Goal: Task Accomplishment & Management: Use online tool/utility

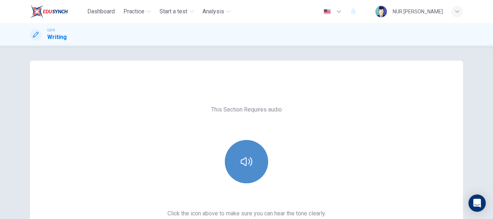
click at [248, 156] on icon "button" at bounding box center [247, 162] width 12 height 12
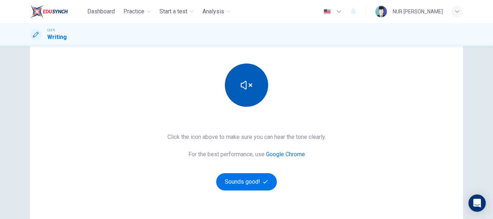
scroll to position [77, 0]
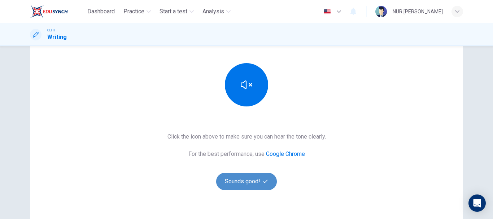
click at [258, 178] on button "Sounds good!" at bounding box center [246, 181] width 61 height 17
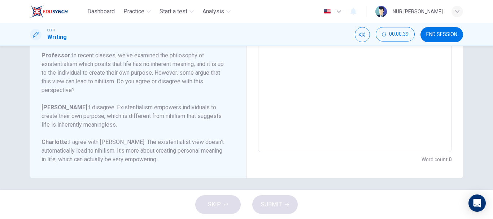
scroll to position [177, 0]
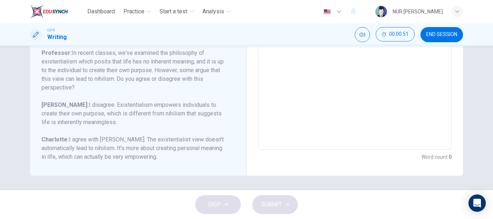
click at [301, 121] on textarea at bounding box center [354, 29] width 183 height 229
type textarea "n"
type textarea "x"
click at [456, 33] on span "END SESSION" at bounding box center [441, 35] width 31 height 6
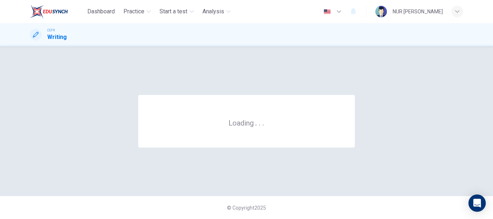
scroll to position [0, 0]
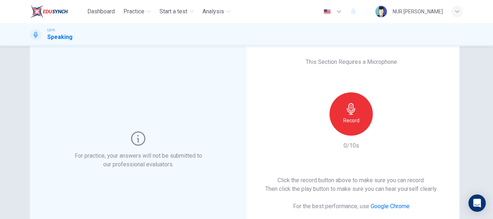
scroll to position [18, 0]
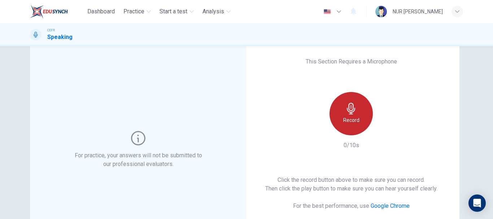
click at [362, 109] on div "Record" at bounding box center [350, 113] width 43 height 43
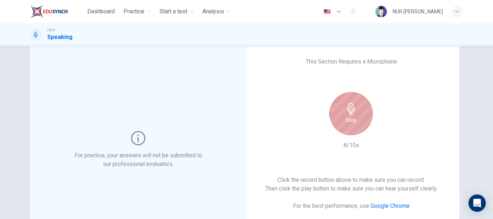
click at [362, 109] on div "Stop" at bounding box center [350, 113] width 43 height 43
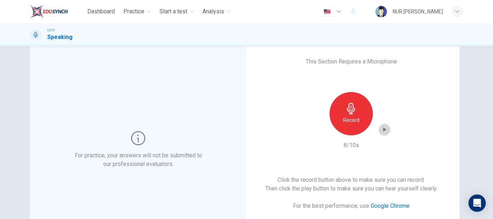
click at [384, 127] on icon "button" at bounding box center [383, 129] width 7 height 7
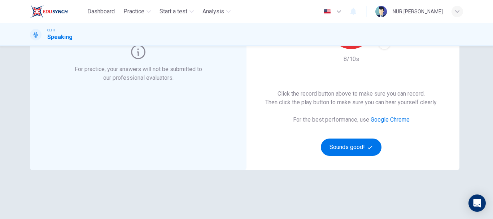
scroll to position [105, 0]
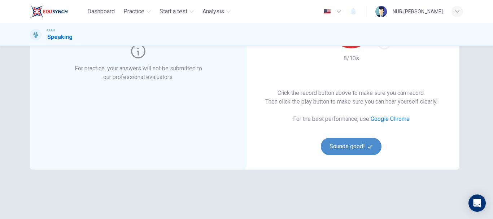
click at [348, 148] on button "Sounds good!" at bounding box center [351, 146] width 61 height 17
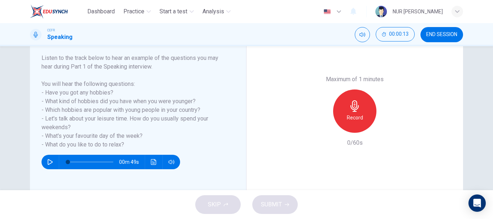
scroll to position [111, 0]
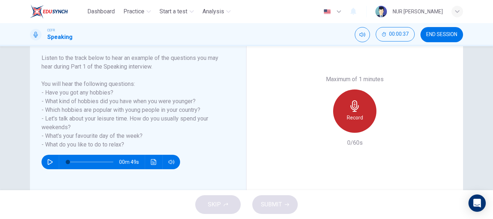
click at [352, 110] on icon "button" at bounding box center [354, 106] width 8 height 12
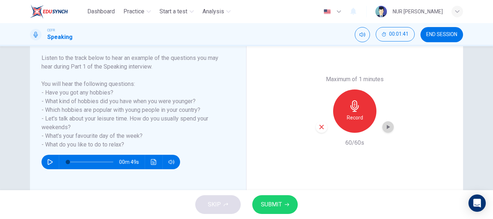
click at [387, 127] on icon "button" at bounding box center [388, 127] width 3 height 4
click at [277, 200] on span "SUBMIT" at bounding box center [271, 204] width 21 height 10
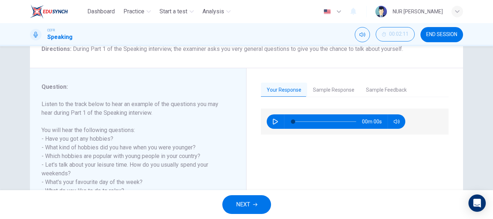
scroll to position [65, 0]
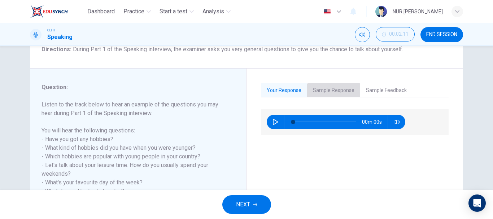
click at [332, 92] on button "Sample Response" at bounding box center [333, 90] width 53 height 15
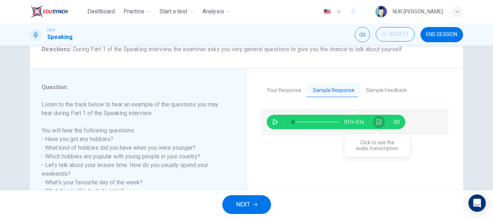
click at [378, 118] on button "Click to see the audio transcription" at bounding box center [379, 122] width 12 height 14
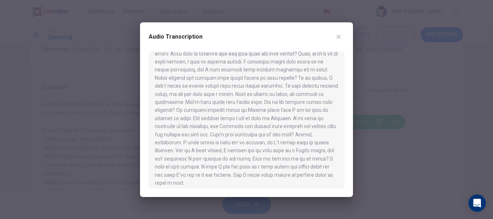
scroll to position [36, 0]
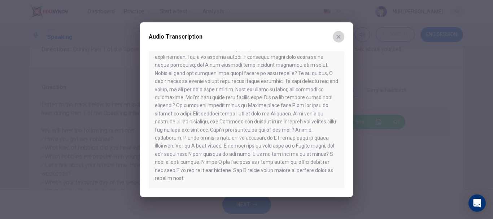
click at [338, 35] on icon "button" at bounding box center [338, 37] width 6 height 6
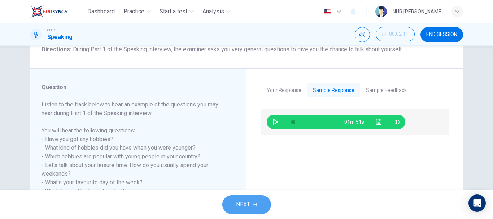
click at [253, 202] on icon "button" at bounding box center [255, 204] width 4 height 4
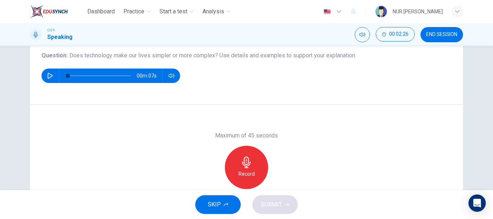
scroll to position [83, 0]
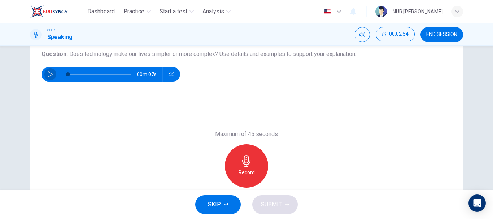
click at [44, 77] on button "button" at bounding box center [50, 74] width 12 height 14
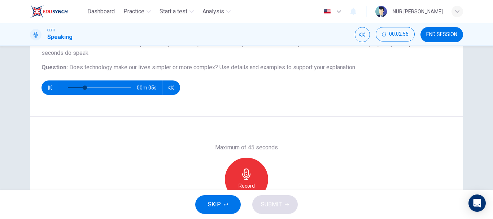
scroll to position [69, 0]
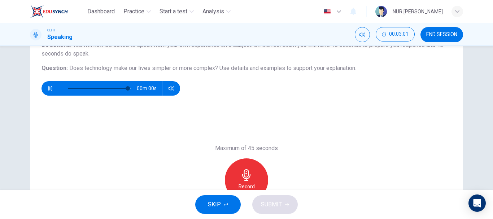
type input "0"
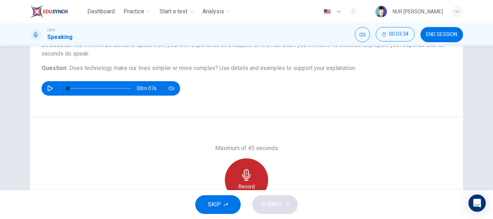
click at [241, 171] on icon "button" at bounding box center [247, 175] width 12 height 12
click at [253, 171] on div "Stop" at bounding box center [246, 179] width 43 height 43
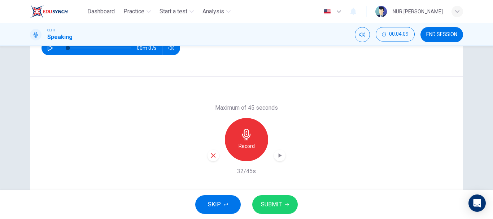
scroll to position [110, 0]
click at [278, 154] on icon "button" at bounding box center [279, 155] width 3 height 4
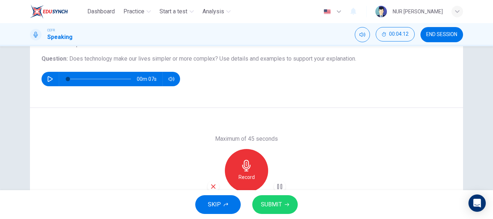
scroll to position [79, 0]
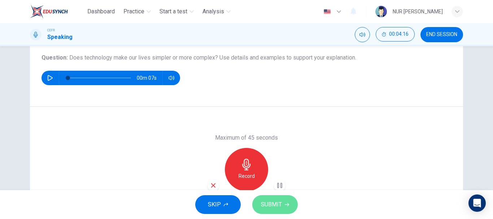
click at [282, 204] on button "SUBMIT" at bounding box center [274, 204] width 45 height 19
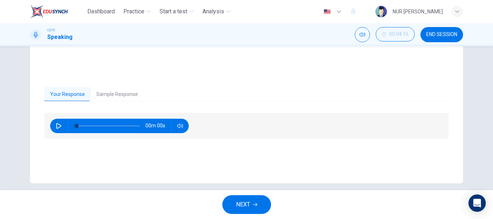
scroll to position [129, 0]
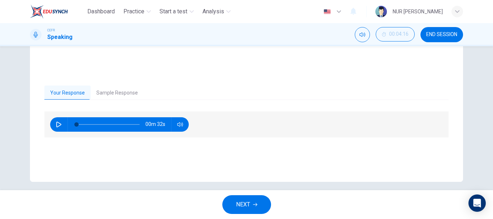
click at [105, 90] on button "Sample Response" at bounding box center [117, 92] width 53 height 15
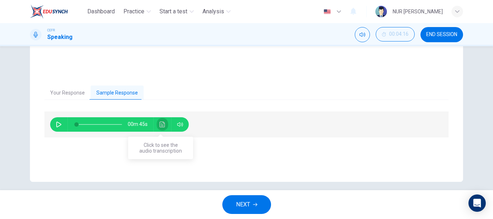
click at [161, 125] on icon "Click to see the audio transcription" at bounding box center [162, 125] width 6 height 6
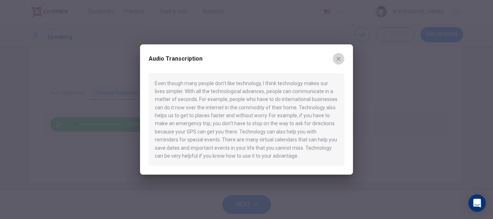
click at [335, 58] on icon "button" at bounding box center [338, 59] width 6 height 6
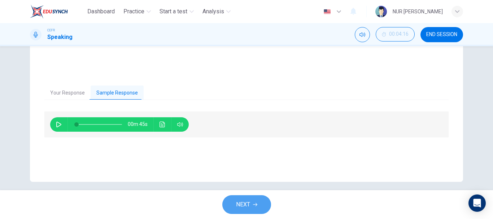
click at [237, 202] on span "NEXT" at bounding box center [243, 204] width 14 height 10
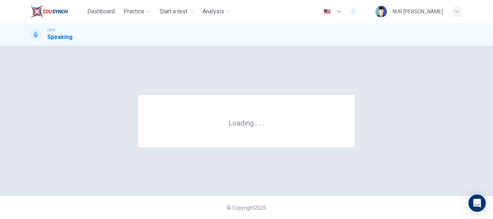
scroll to position [0, 0]
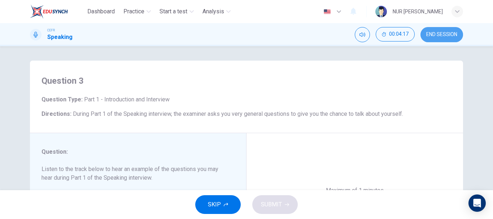
click at [427, 33] on span "END SESSION" at bounding box center [441, 35] width 31 height 6
